Goal: Task Accomplishment & Management: Manage account settings

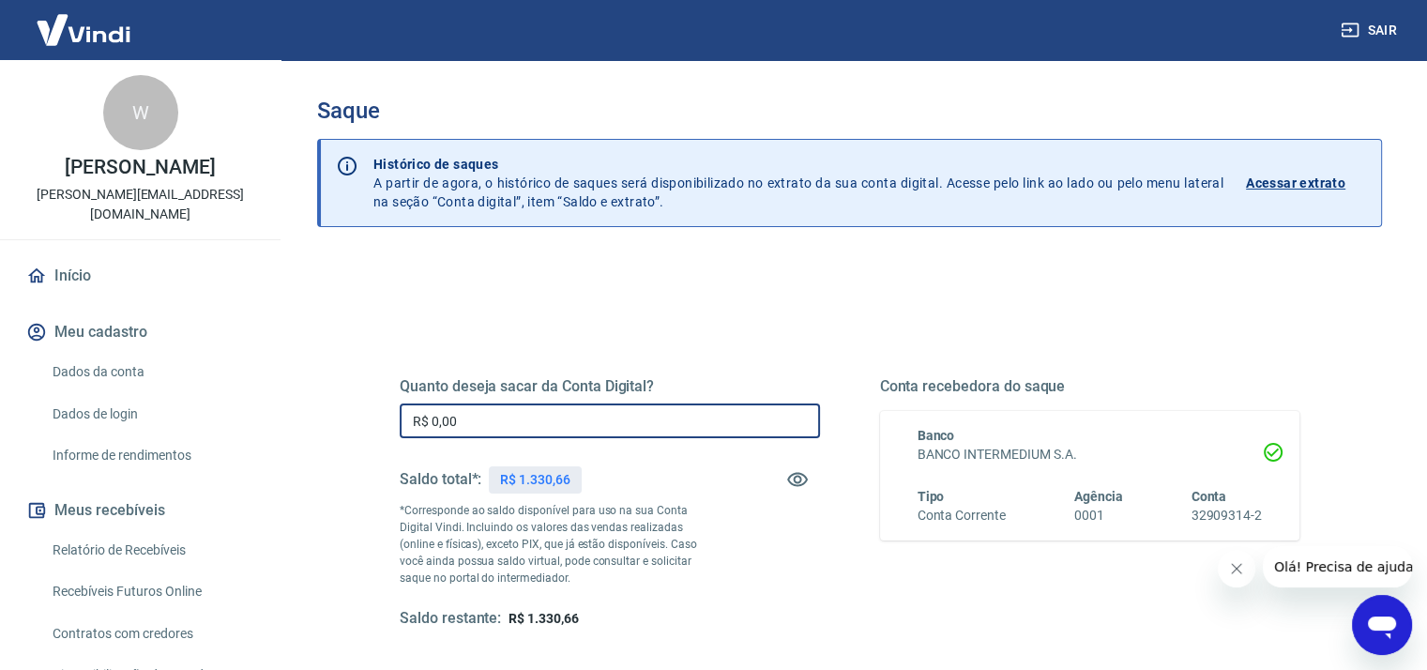
click at [513, 423] on input "R$ 0,00" at bounding box center [610, 421] width 420 height 35
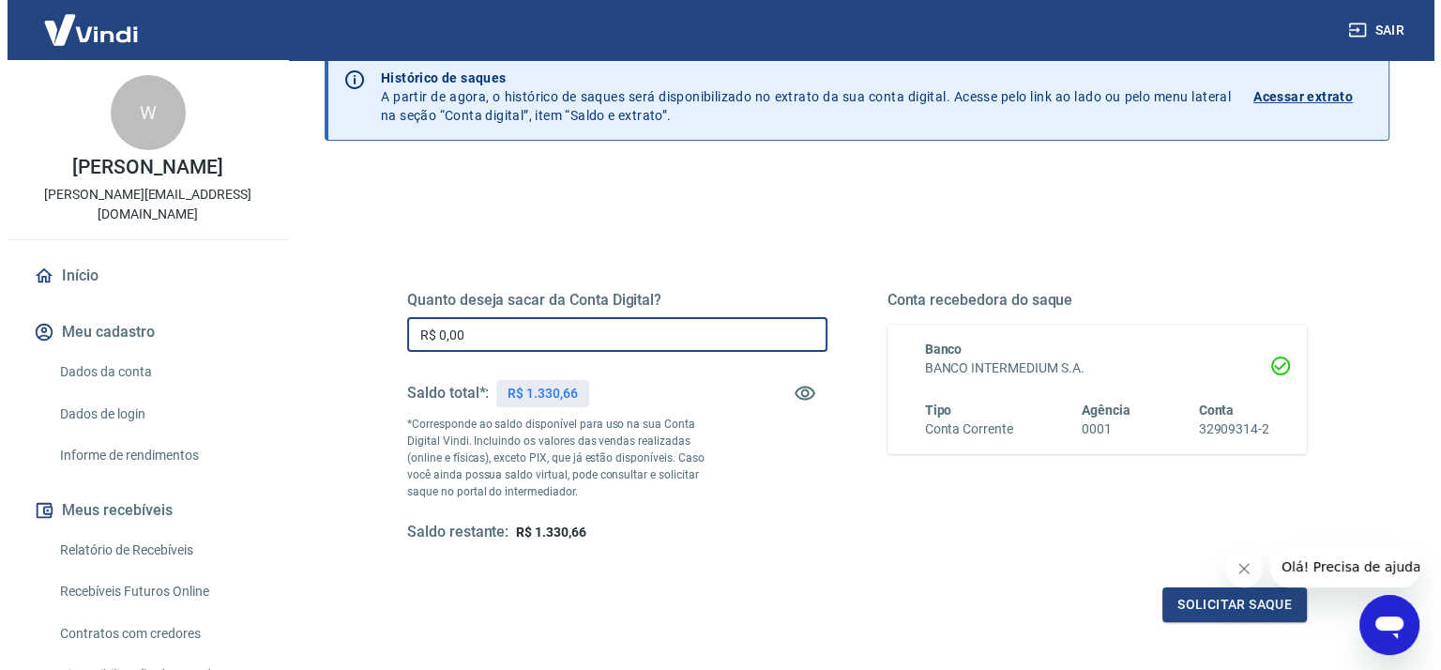
scroll to position [188, 0]
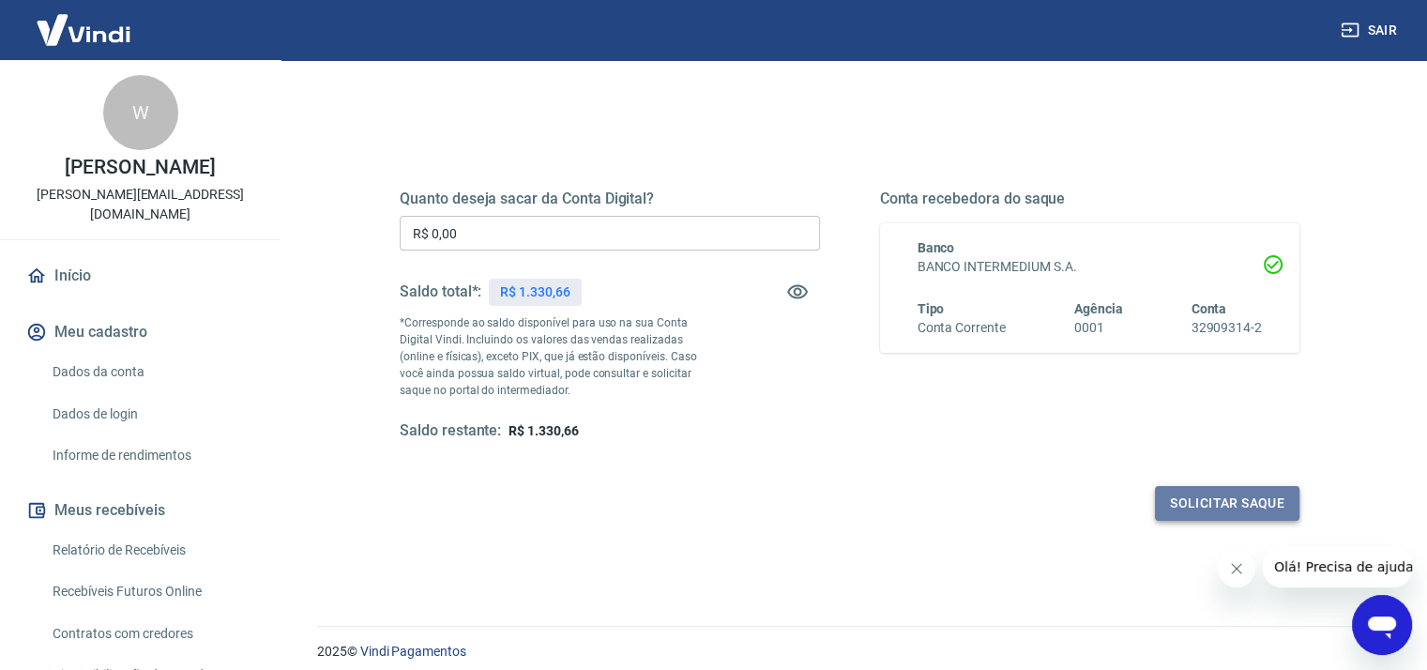
click at [1241, 500] on button "Solicitar saque" at bounding box center [1227, 503] width 145 height 35
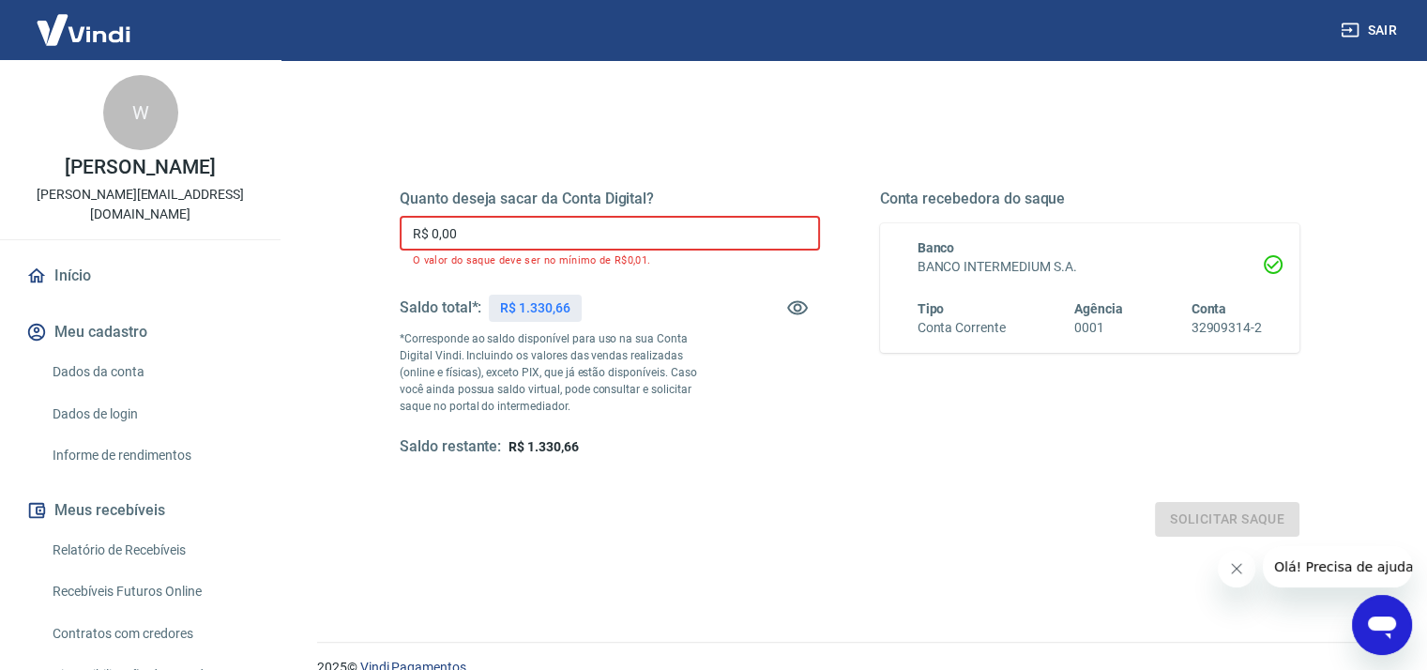
drag, startPoint x: 494, startPoint y: 239, endPoint x: 382, endPoint y: 218, distance: 113.7
click at [382, 218] on div "Quanto deseja sacar da Conta Digital? R$ 0,00 ​ O valor do saque deve ser no mí…" at bounding box center [849, 333] width 945 height 452
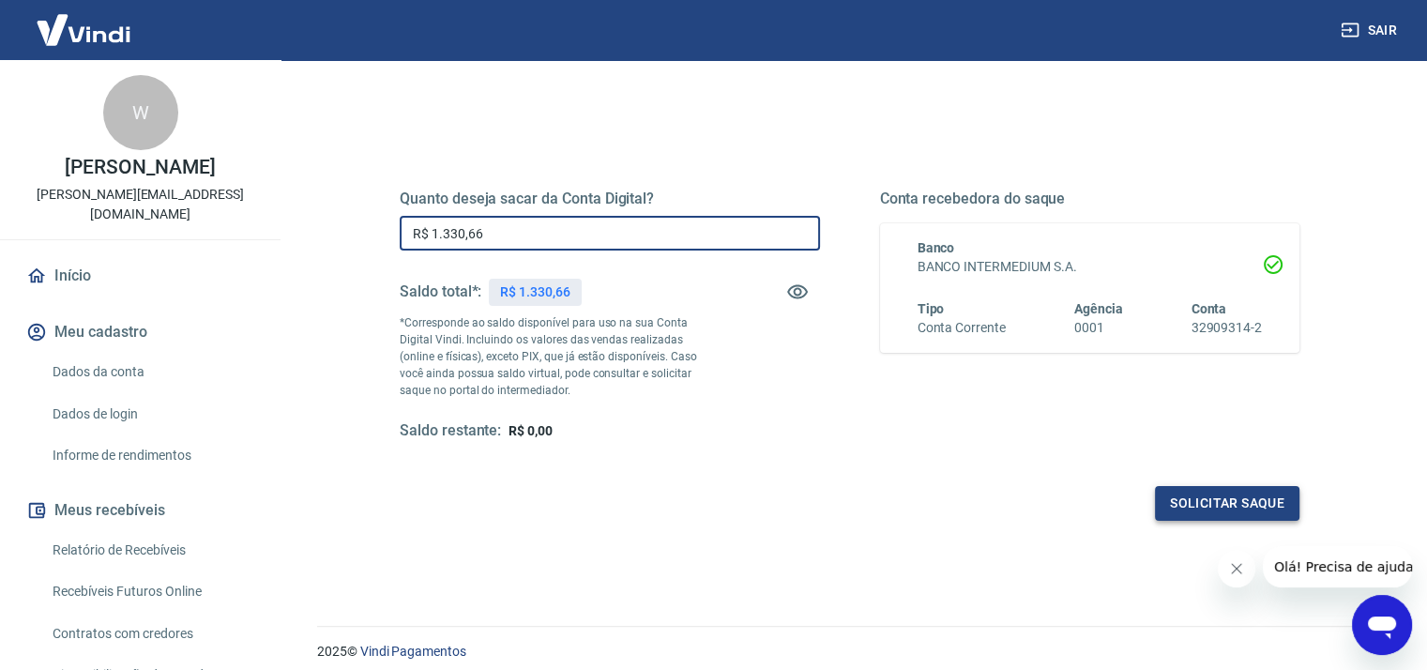
type input "R$ 1.330,66"
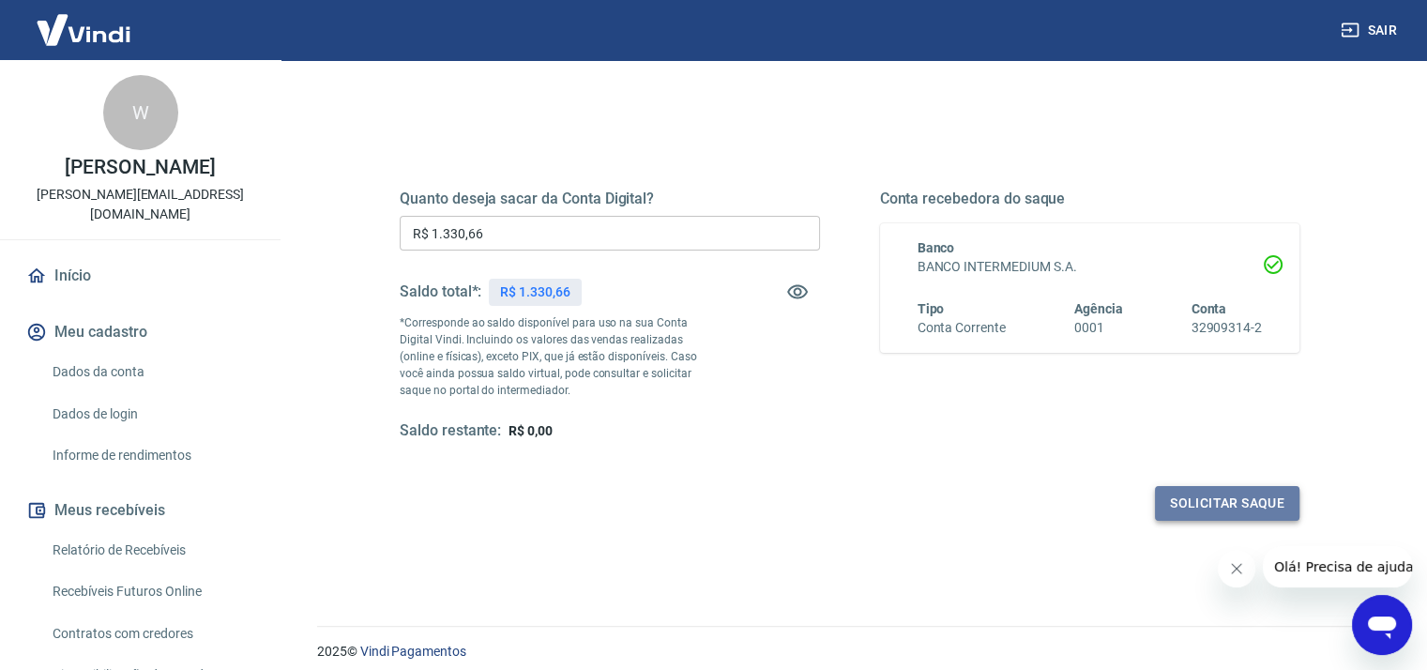
click at [1205, 503] on button "Solicitar saque" at bounding box center [1227, 503] width 145 height 35
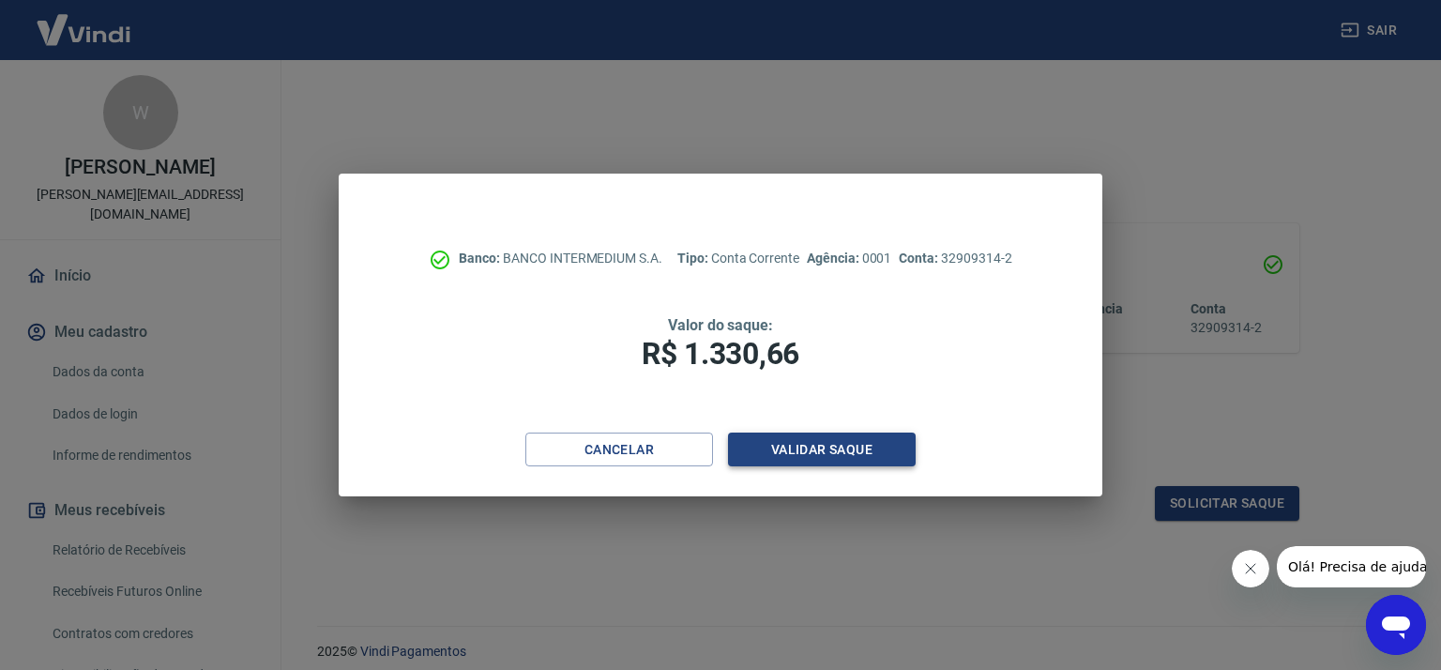
click at [813, 451] on button "Validar saque" at bounding box center [822, 450] width 188 height 35
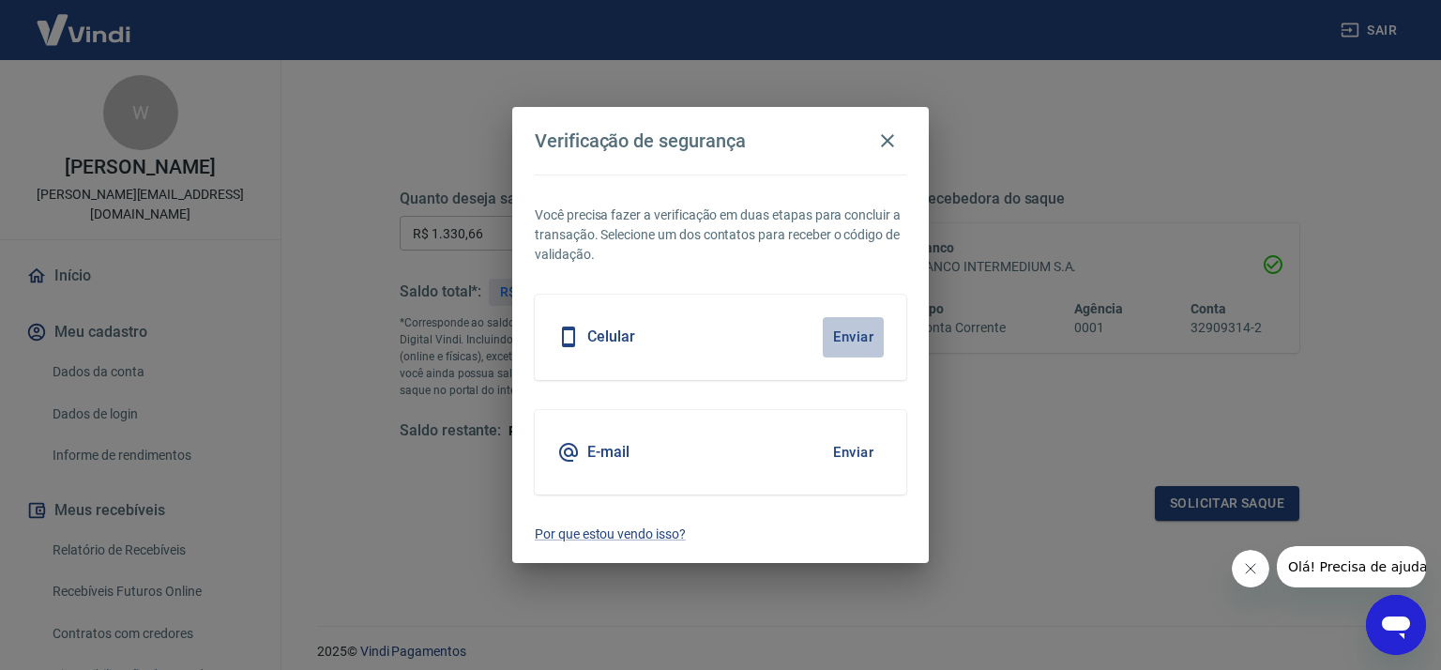
click at [856, 341] on button "Enviar" at bounding box center [853, 336] width 61 height 39
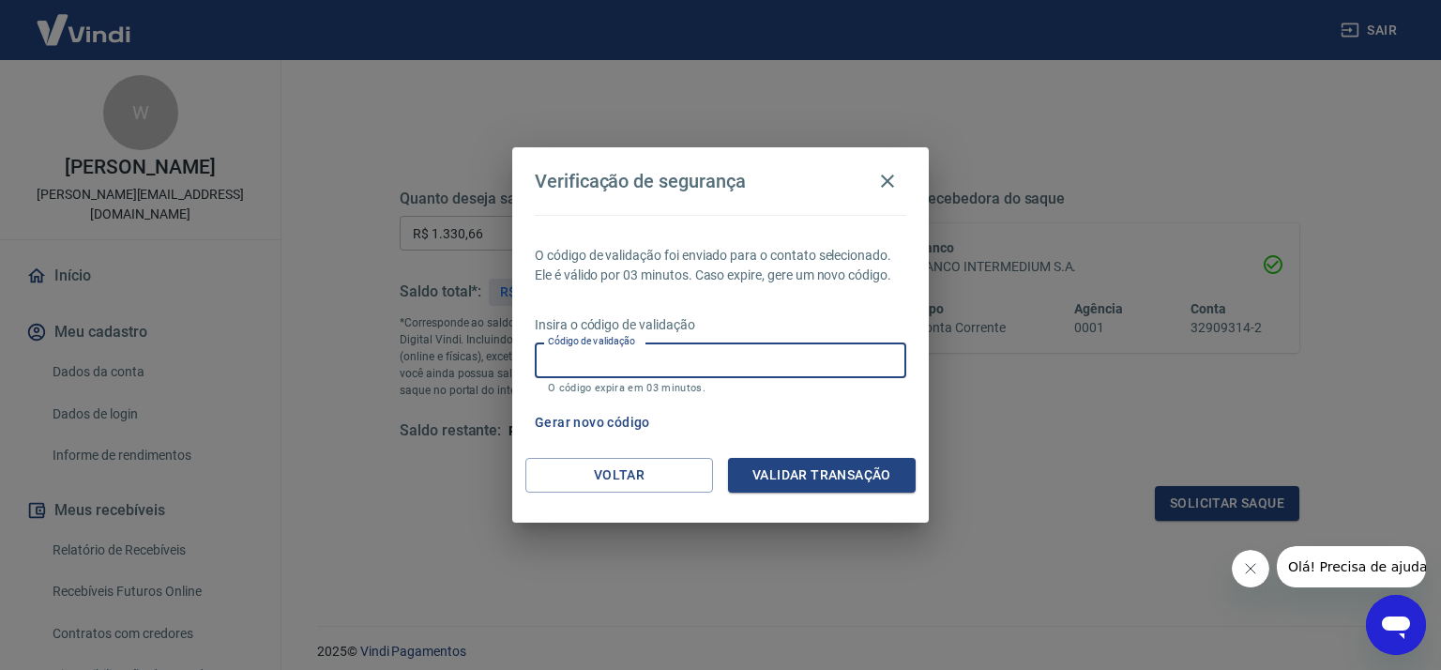
click at [619, 358] on input "Código de validação" at bounding box center [721, 360] width 372 height 35
type input "101032"
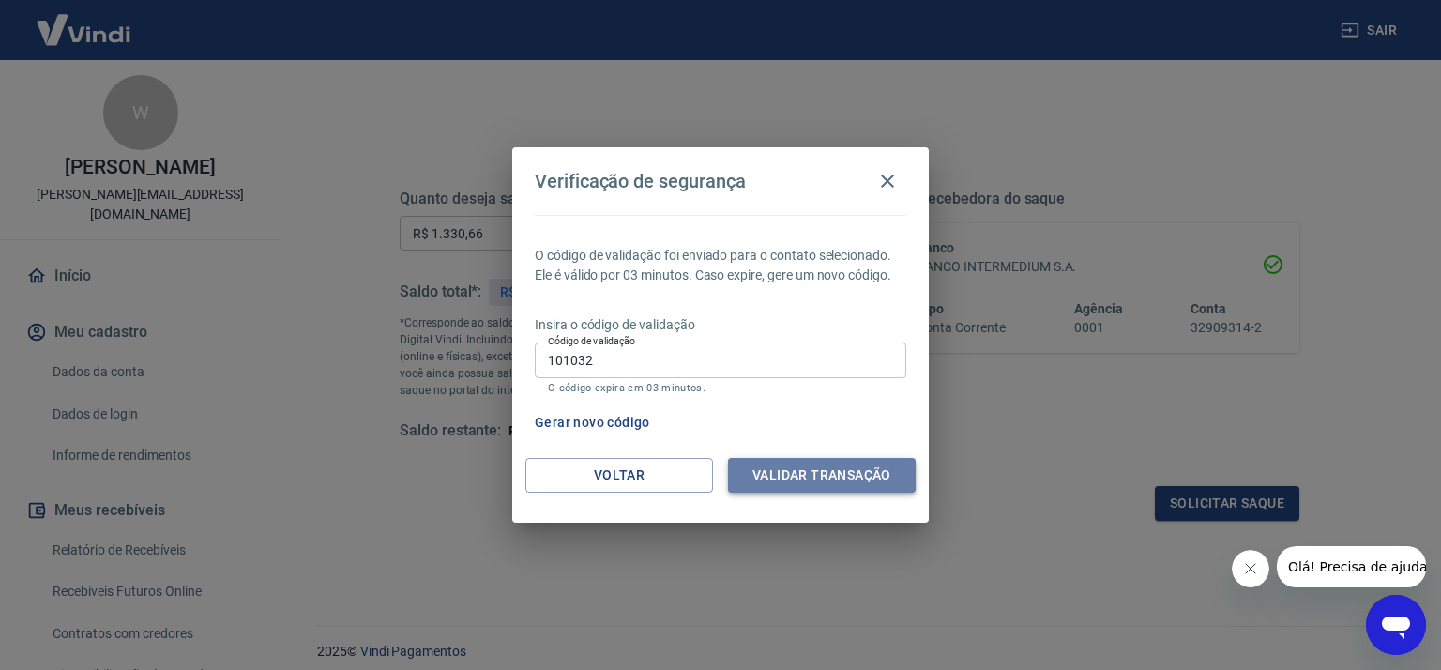
click at [784, 480] on button "Validar transação" at bounding box center [822, 475] width 188 height 35
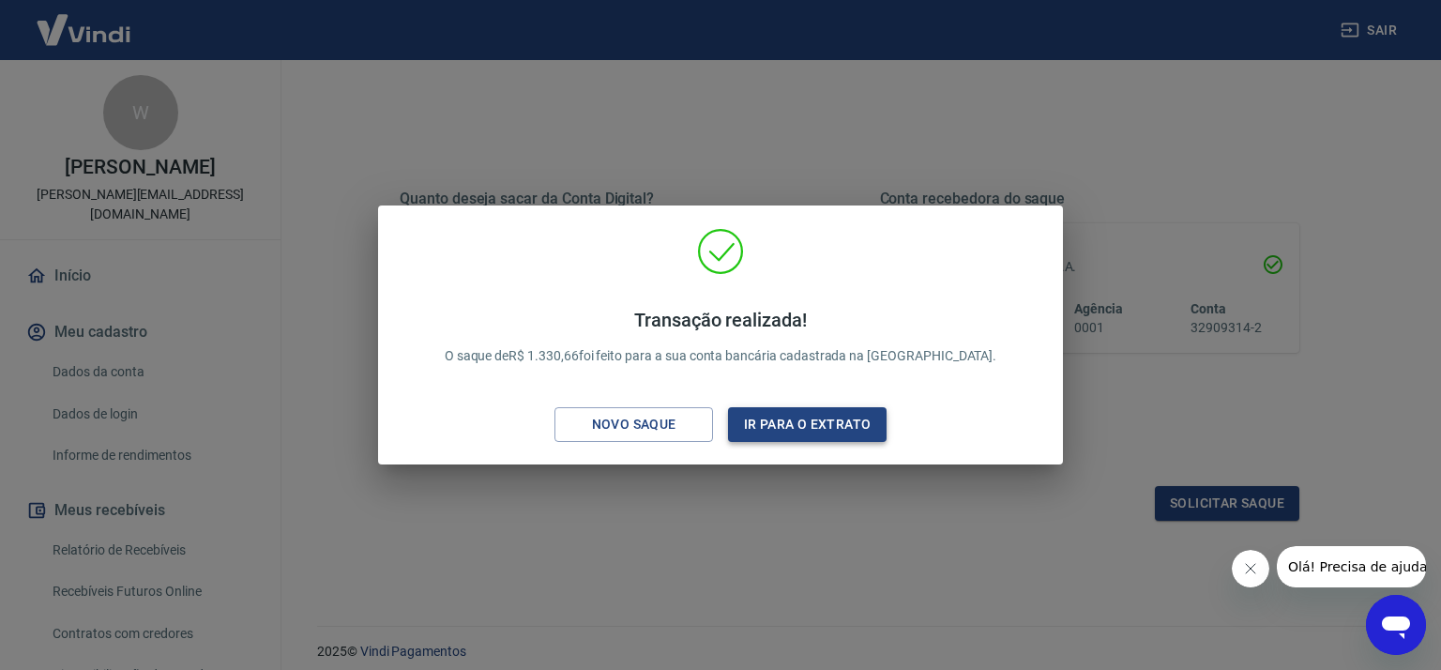
click at [812, 425] on button "Ir para o extrato" at bounding box center [807, 424] width 159 height 35
